Goal: Task Accomplishment & Management: Use online tool/utility

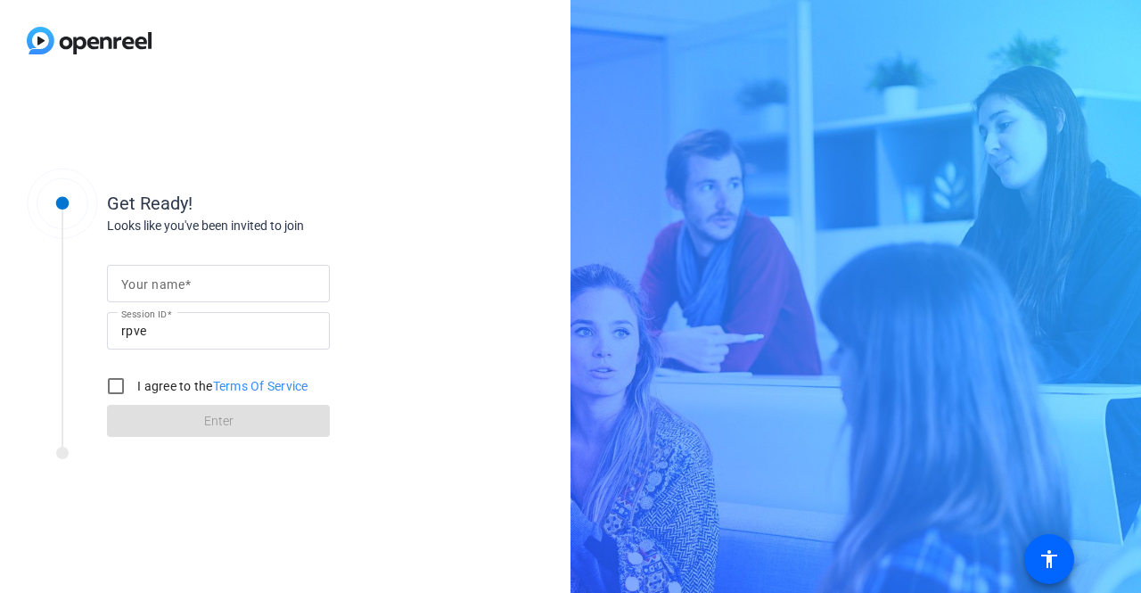
click at [171, 296] on div at bounding box center [218, 283] width 194 height 37
click at [178, 287] on input "Your name" at bounding box center [218, 283] width 194 height 21
type input "[PERSON_NAME]"
click at [118, 389] on input "I agree to the Terms Of Service" at bounding box center [116, 386] width 36 height 36
checkbox input "true"
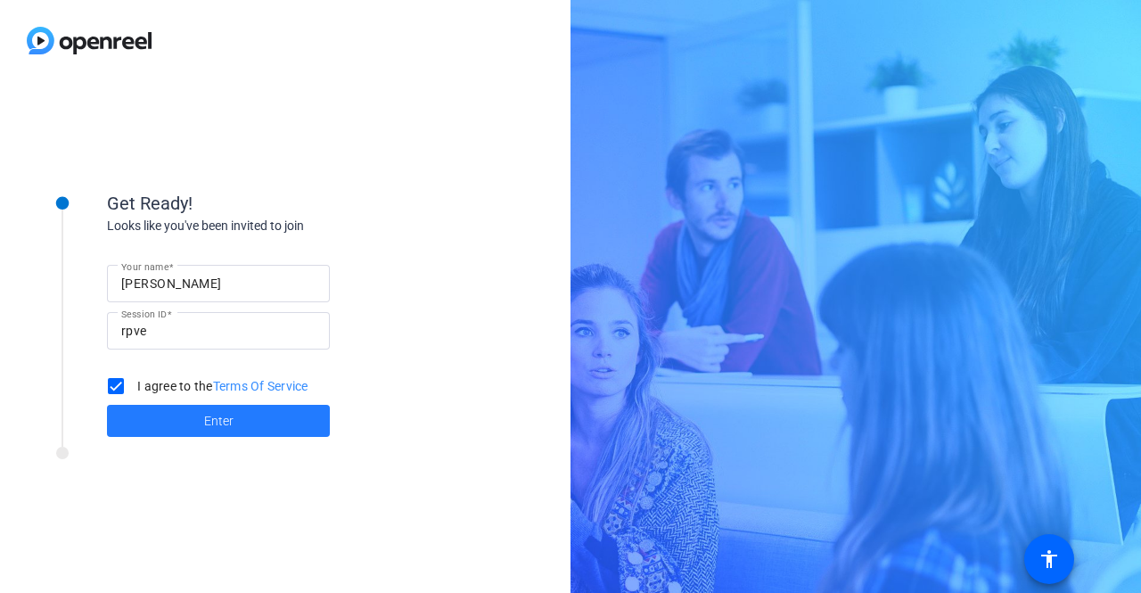
click at [141, 417] on span at bounding box center [218, 420] width 223 height 43
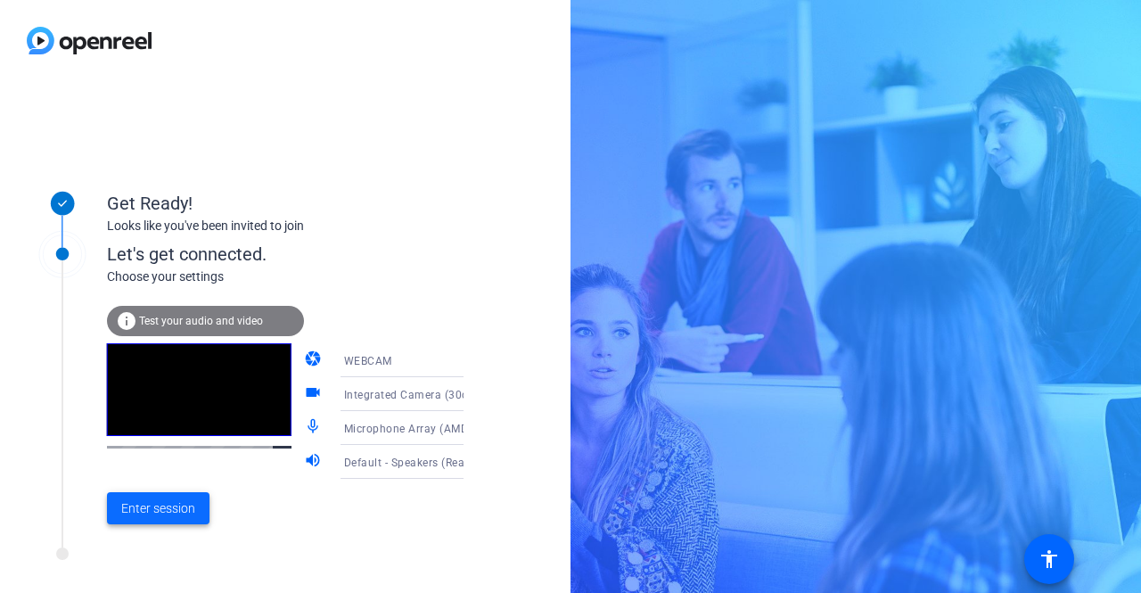
click at [152, 515] on span "Enter session" at bounding box center [158, 508] width 74 height 19
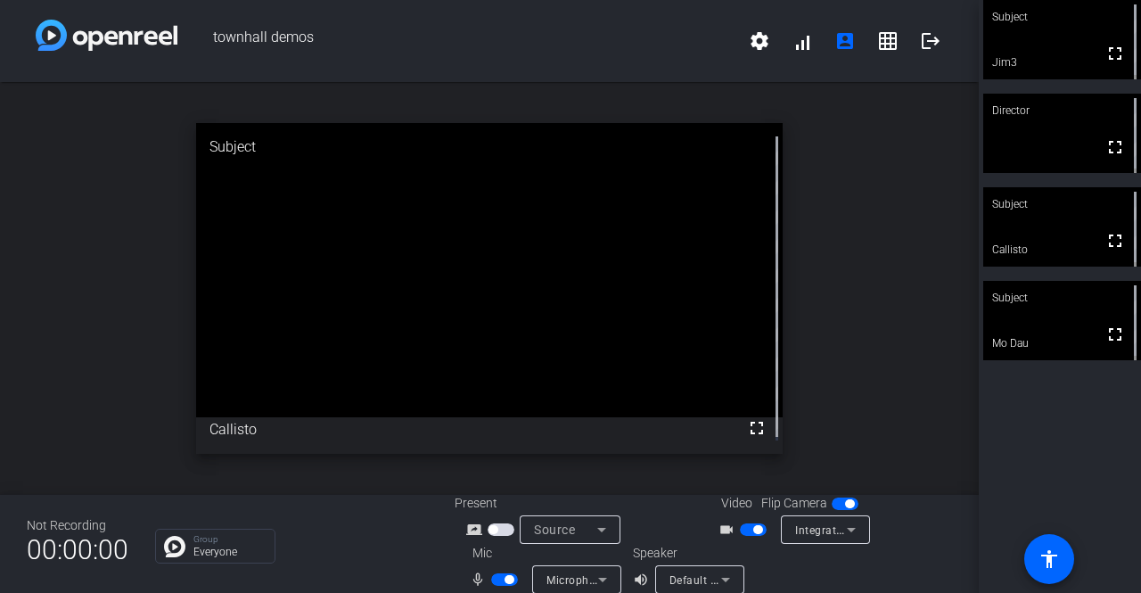
click at [894, 315] on div "open_in_new Subject fullscreen Callisto" at bounding box center [489, 288] width 979 height 413
click at [912, 339] on div "open_in_new Director fullscreen" at bounding box center [489, 288] width 979 height 413
click at [496, 579] on span "button" at bounding box center [504, 579] width 27 height 12
click at [506, 582] on span "button" at bounding box center [504, 579] width 27 height 12
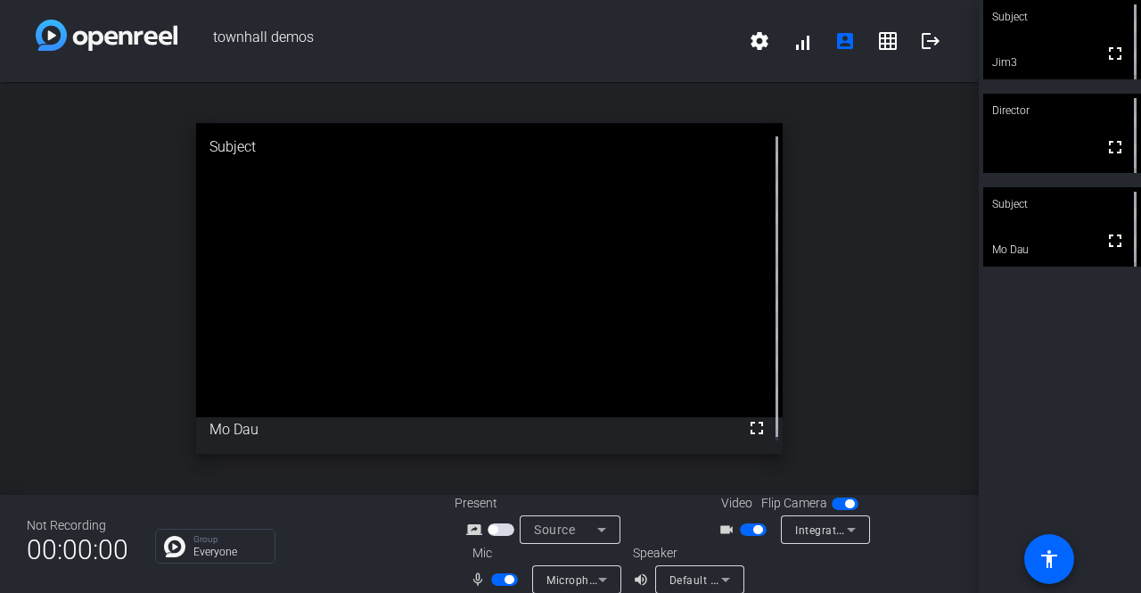
click at [496, 577] on span "button" at bounding box center [504, 579] width 27 height 12
click at [913, 349] on div "open_in_new Director fullscreen" at bounding box center [489, 288] width 979 height 413
click at [505, 578] on span "button" at bounding box center [504, 579] width 27 height 12
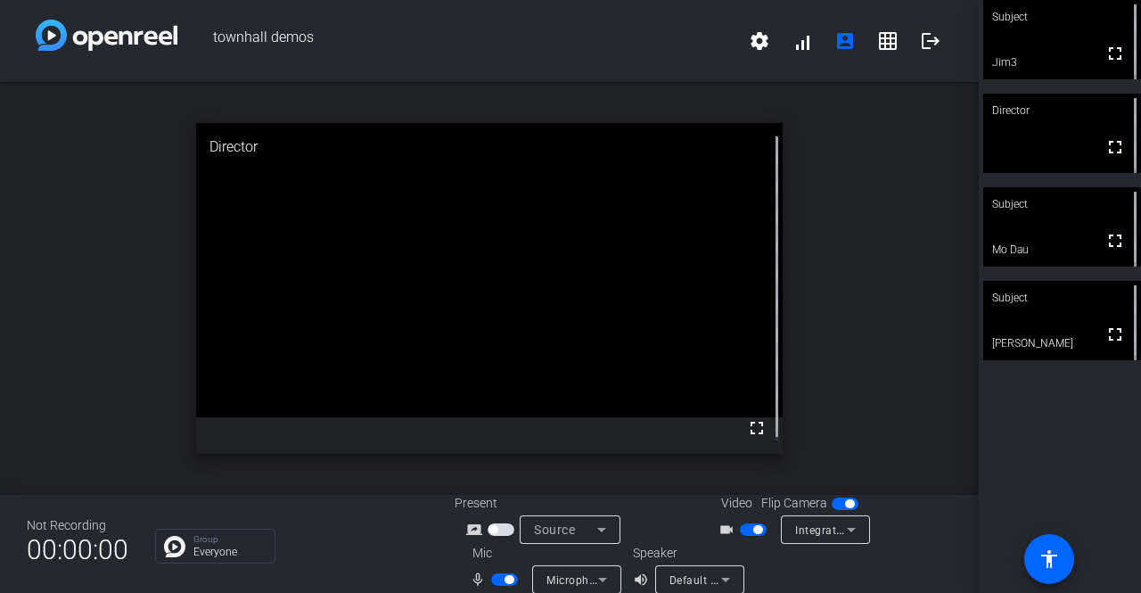
click at [491, 585] on button "button" at bounding box center [504, 579] width 27 height 12
click at [498, 575] on span "button" at bounding box center [504, 579] width 27 height 12
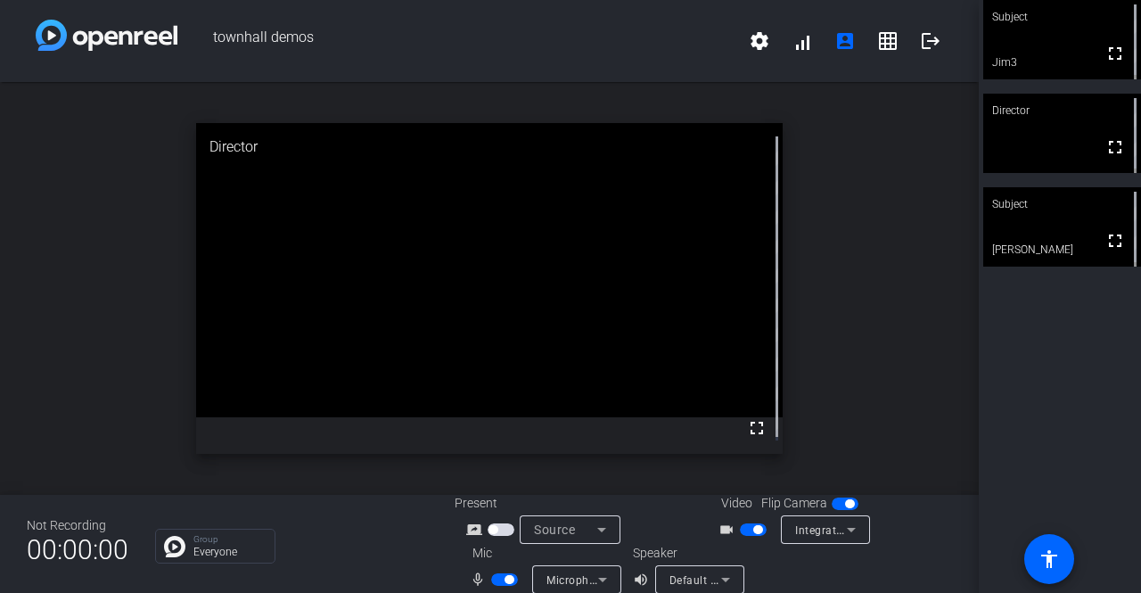
click at [947, 284] on div "open_in_new Director fullscreen" at bounding box center [489, 288] width 979 height 413
click at [491, 581] on span "button" at bounding box center [504, 579] width 27 height 12
click at [492, 573] on span "button" at bounding box center [504, 579] width 27 height 12
click at [845, 249] on div "open_in_new Director fullscreen" at bounding box center [489, 288] width 979 height 413
click at [896, 295] on div "open_in_new Subject fullscreen [PERSON_NAME]" at bounding box center [489, 288] width 979 height 413
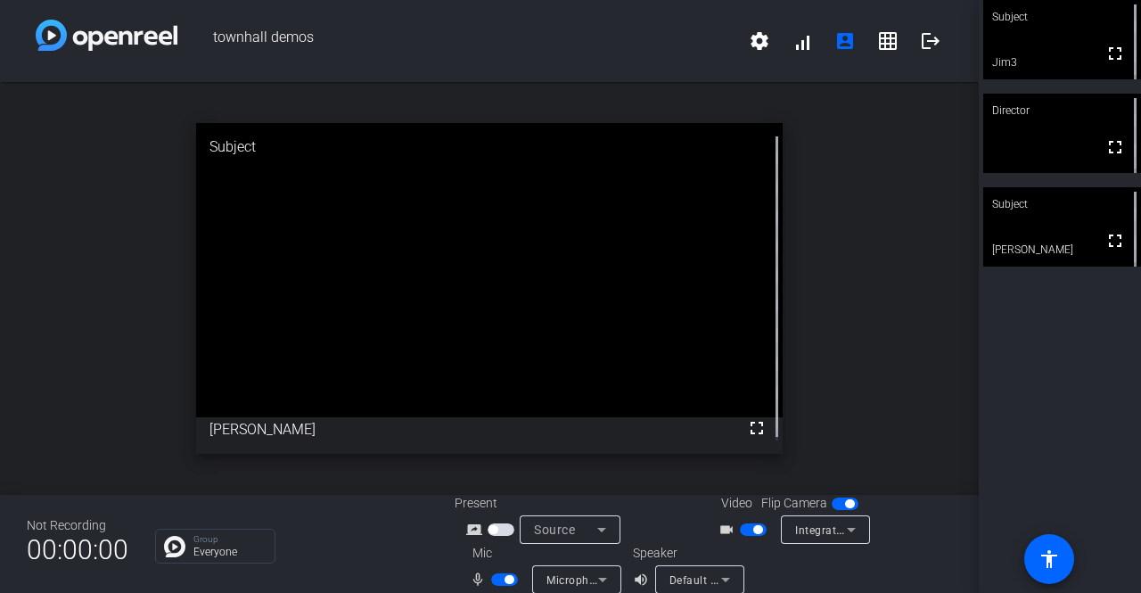
click at [505, 583] on span "button" at bounding box center [509, 579] width 9 height 9
click at [499, 582] on span "button" at bounding box center [504, 579] width 27 height 12
click at [496, 580] on span "button" at bounding box center [504, 579] width 27 height 12
click at [491, 585] on span "button" at bounding box center [504, 579] width 27 height 12
click at [909, 302] on div "open_in_new Director fullscreen" at bounding box center [489, 288] width 979 height 413
